Goal: Find specific page/section: Locate a particular part of the current website

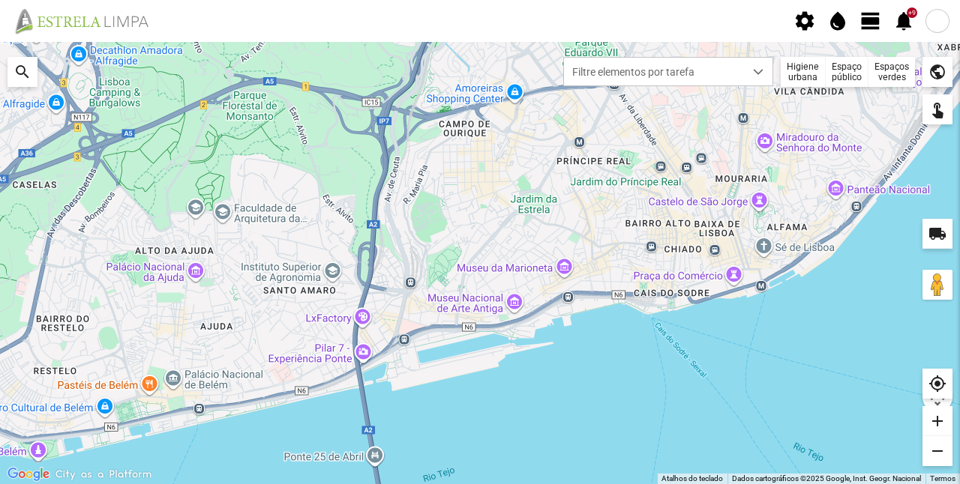
click at [888, 78] on div "Espaços verdes" at bounding box center [891, 72] width 46 height 30
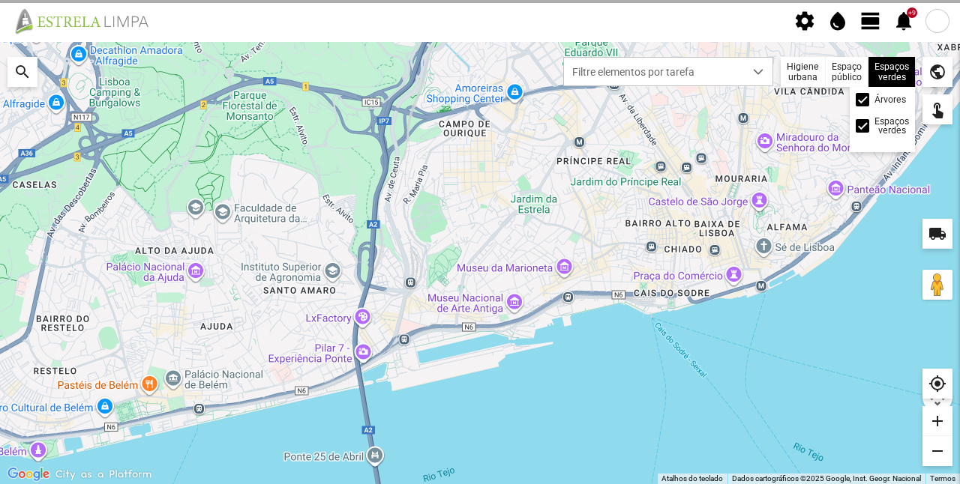
click at [865, 106] on div "Árvores Espaços verdes" at bounding box center [882, 119] width 65 height 65
click at [862, 102] on div at bounding box center [862, 99] width 13 height 13
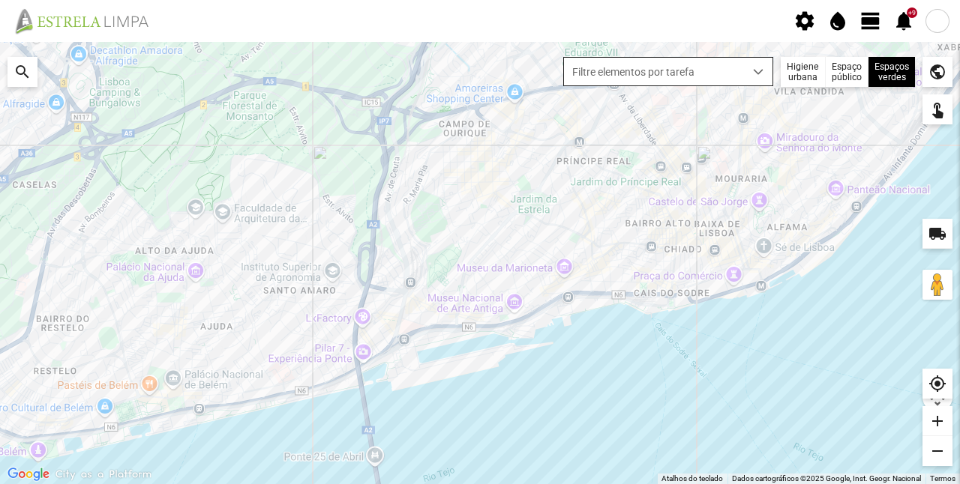
click at [726, 82] on span "Filtre elementos por tarefa" at bounding box center [654, 72] width 180 height 28
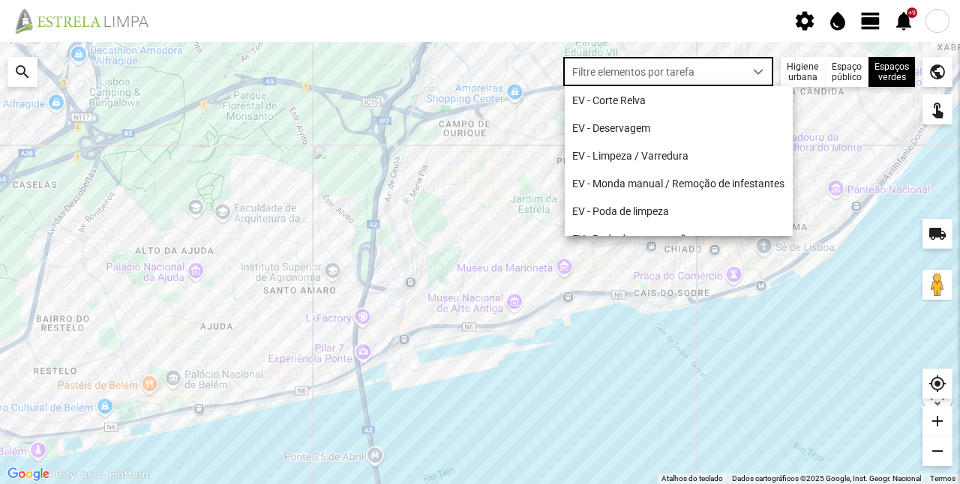
scroll to position [7, 63]
click at [676, 71] on span "Filtre elementos por tarefa" at bounding box center [654, 72] width 180 height 28
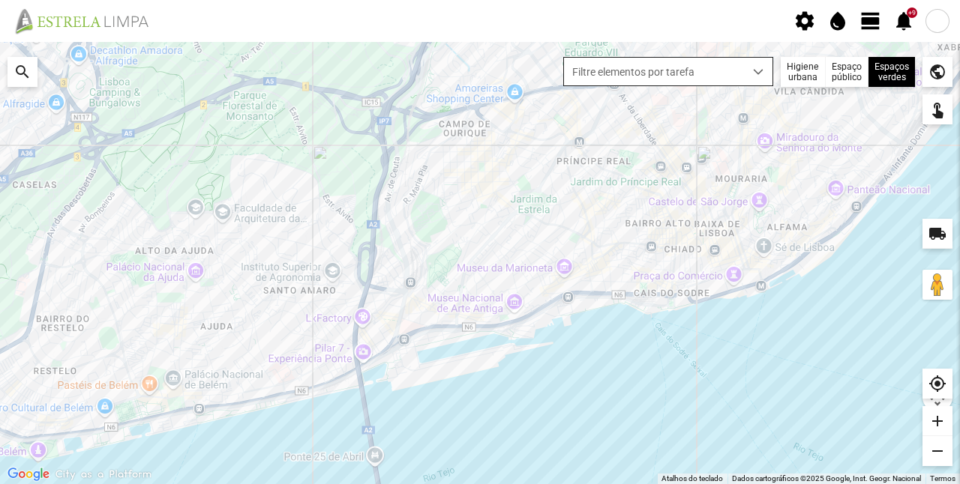
click at [676, 71] on span "Filtre elementos por tarefa" at bounding box center [654, 72] width 180 height 28
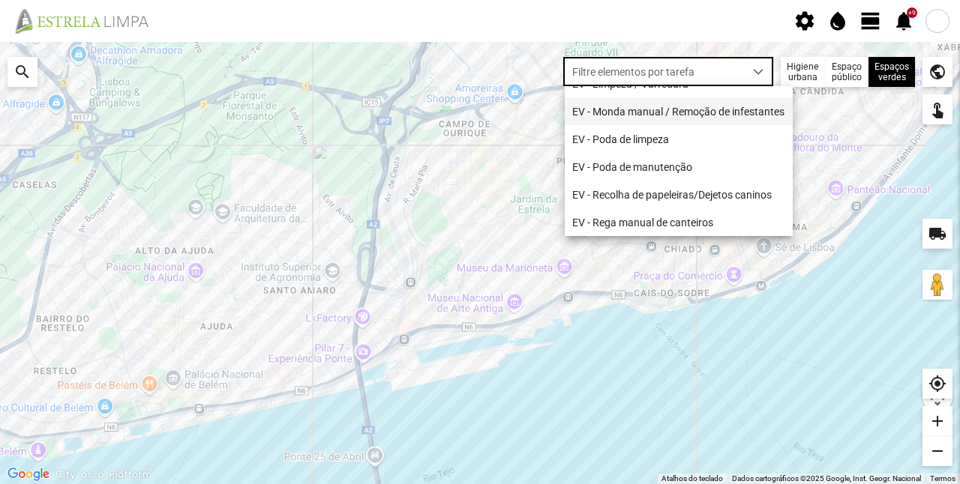
scroll to position [132, 0]
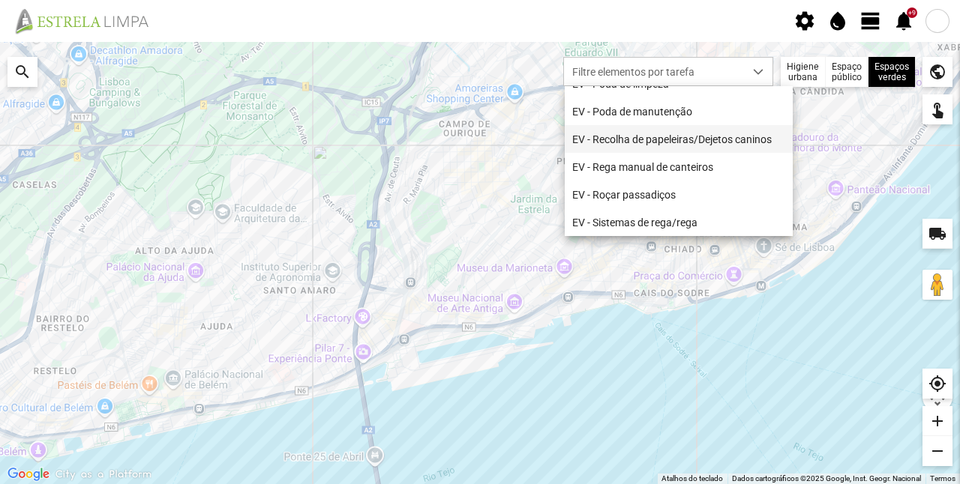
click at [658, 141] on li "EV - Recolha de papeleiras/Dejetos caninos" at bounding box center [679, 139] width 228 height 28
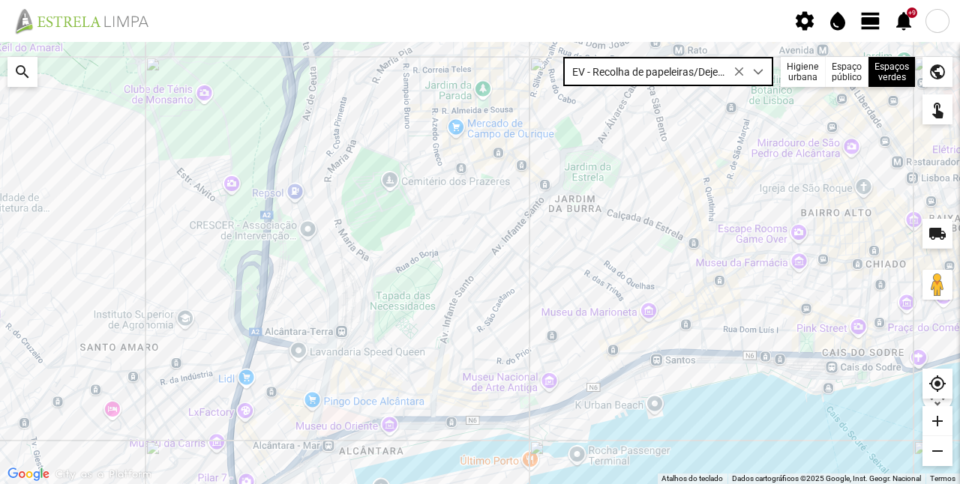
click at [670, 76] on span "EV - Recolha de papeleiras/Dejetos caninos" at bounding box center [654, 72] width 180 height 28
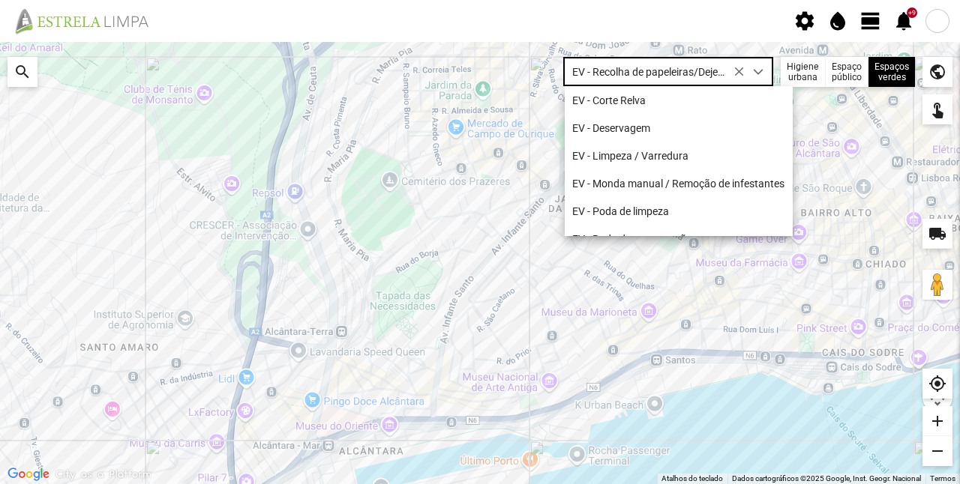
scroll to position [48, 0]
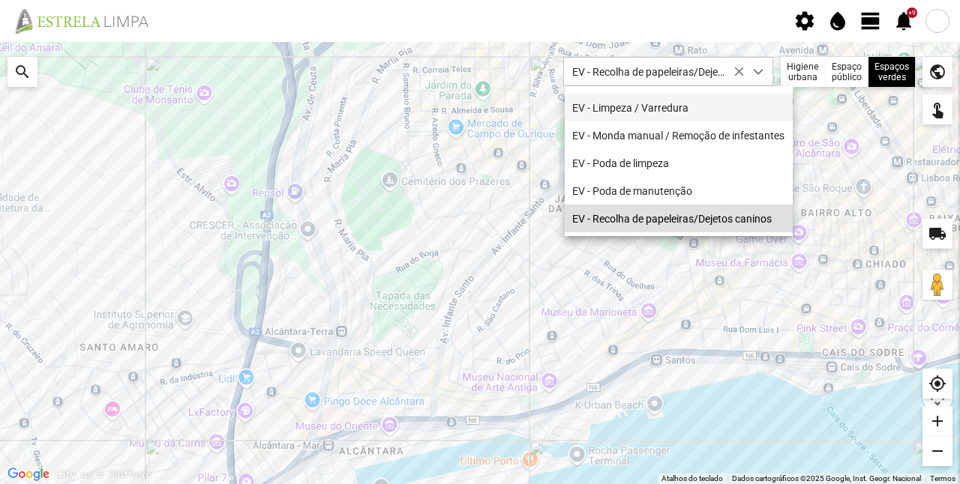
click at [642, 106] on li "EV - Limpeza / Varredura" at bounding box center [679, 108] width 228 height 28
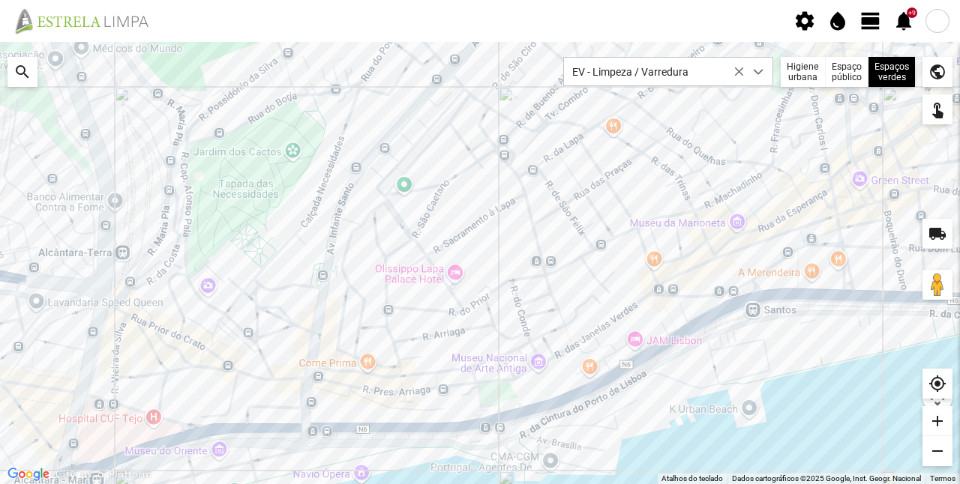
drag, startPoint x: 511, startPoint y: 211, endPoint x: 505, endPoint y: 291, distance: 80.5
click at [505, 291] on div at bounding box center [480, 263] width 960 height 442
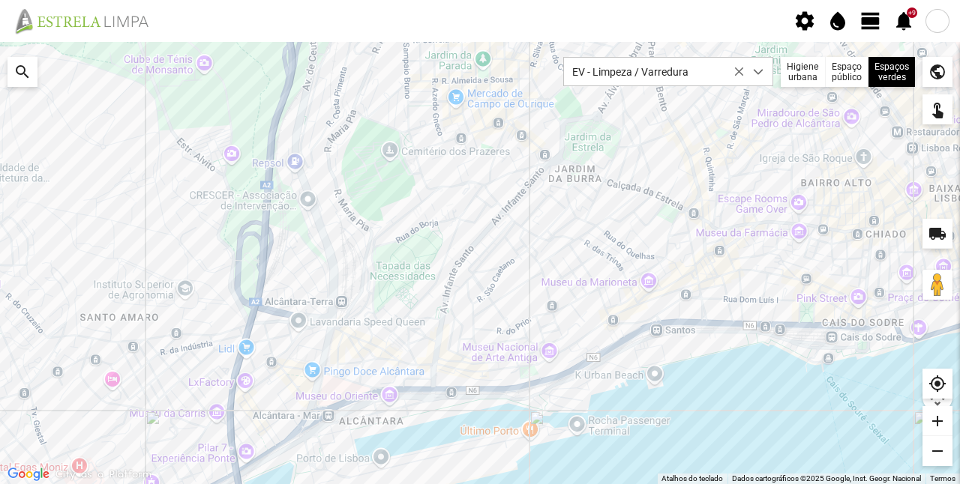
drag, startPoint x: 534, startPoint y: 172, endPoint x: 523, endPoint y: 225, distance: 54.3
click at [523, 225] on div at bounding box center [480, 263] width 960 height 442
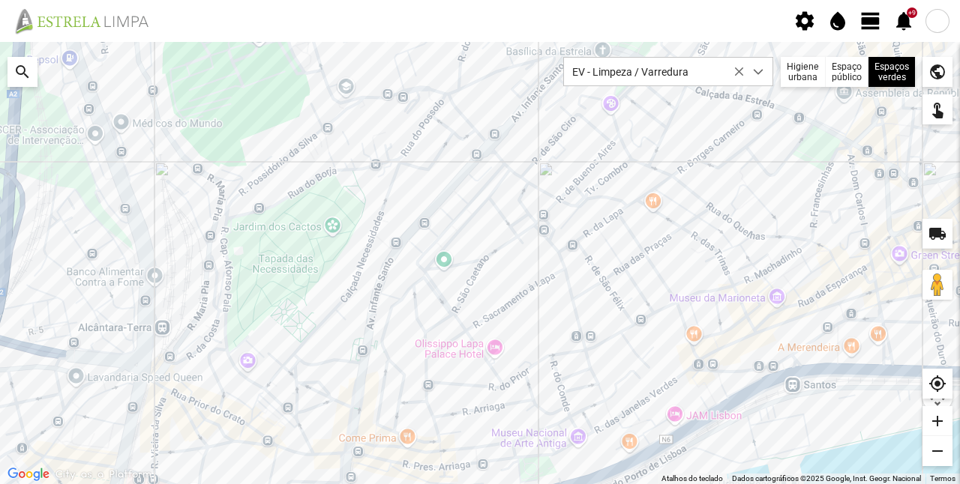
drag, startPoint x: 427, startPoint y: 348, endPoint x: 435, endPoint y: 379, distance: 32.4
click at [435, 379] on div at bounding box center [480, 263] width 960 height 442
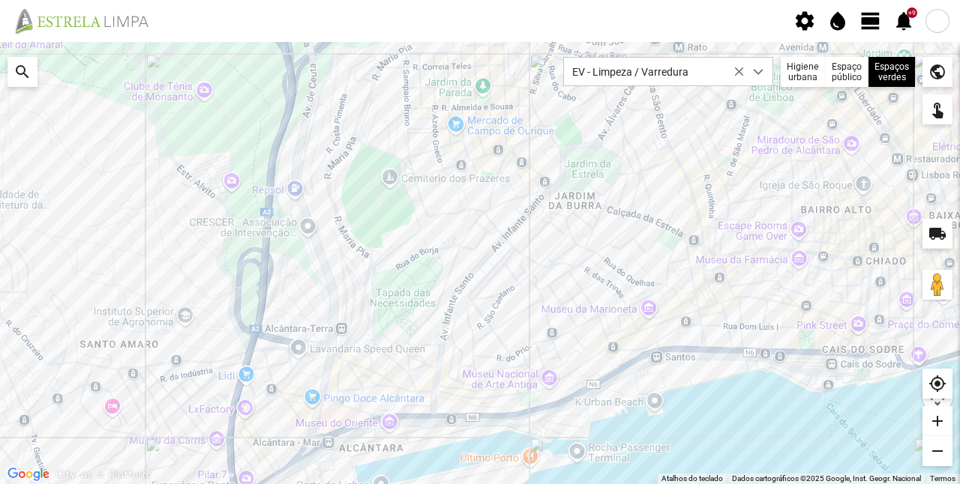
drag, startPoint x: 550, startPoint y: 430, endPoint x: 556, endPoint y: 390, distance: 41.1
click at [556, 390] on div at bounding box center [480, 263] width 960 height 442
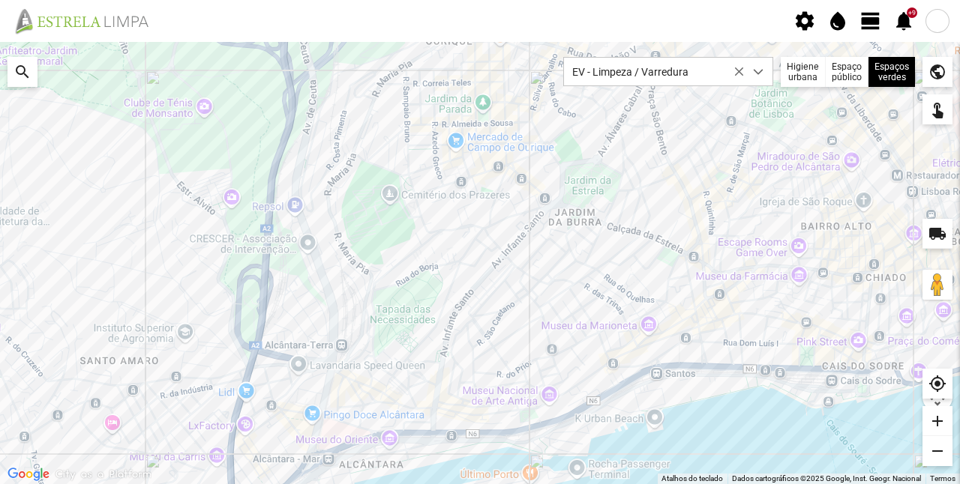
drag, startPoint x: 546, startPoint y: 303, endPoint x: 550, endPoint y: 358, distance: 55.6
click at [550, 358] on div at bounding box center [480, 263] width 960 height 442
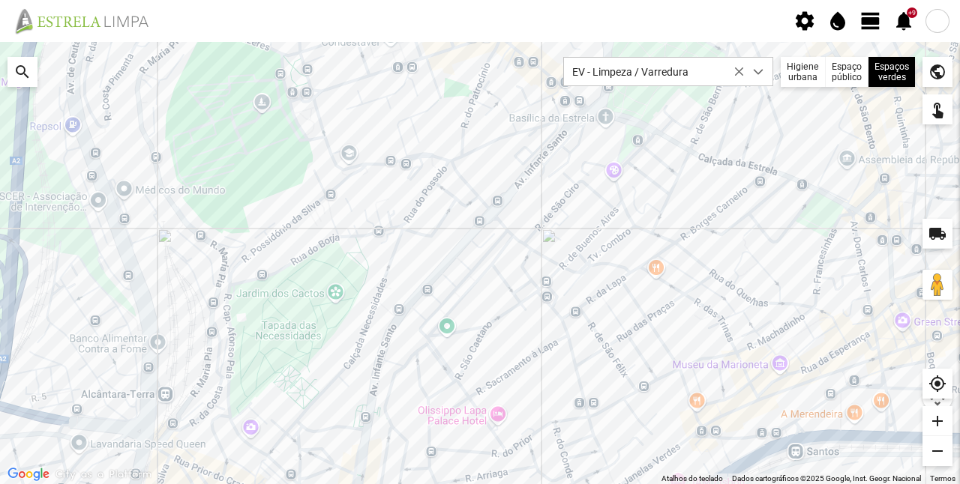
drag, startPoint x: 568, startPoint y: 329, endPoint x: 583, endPoint y: 309, distance: 25.2
click at [583, 309] on div at bounding box center [480, 263] width 960 height 442
